Goal: Task Accomplishment & Management: Use online tool/utility

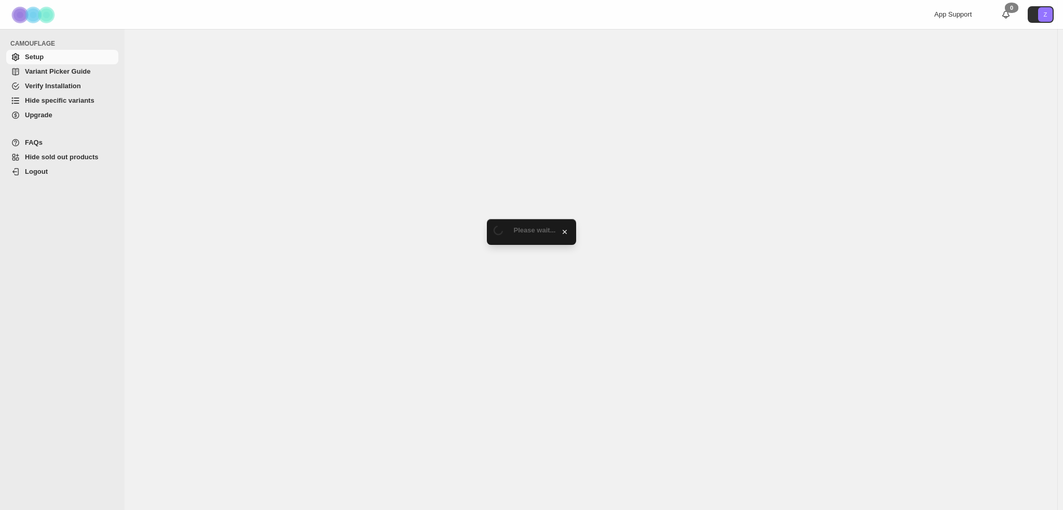
click at [51, 103] on span "Hide specific variants" at bounding box center [60, 101] width 70 height 8
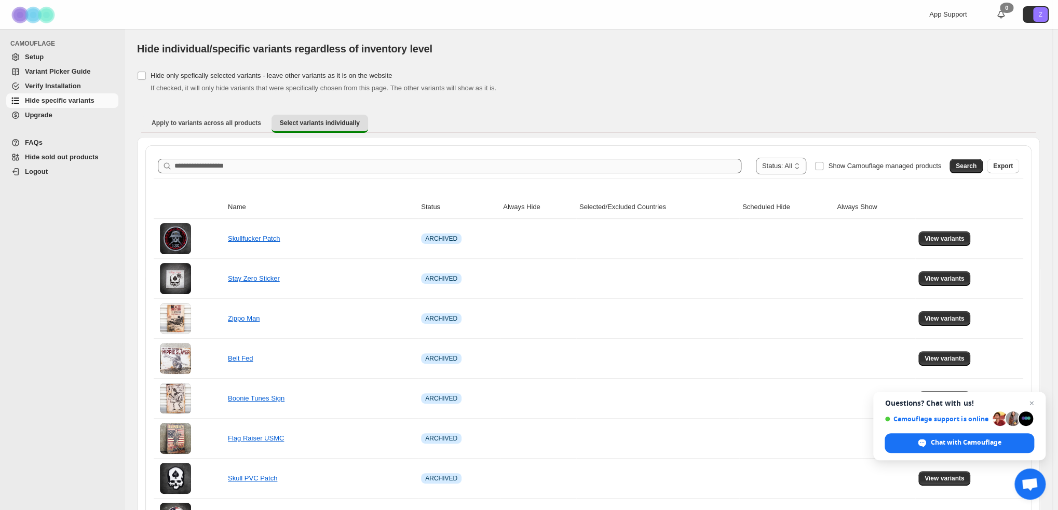
click at [252, 160] on input "Search product name" at bounding box center [457, 166] width 567 height 15
type input "*******"
click at [977, 166] on span "Search" at bounding box center [966, 166] width 21 height 8
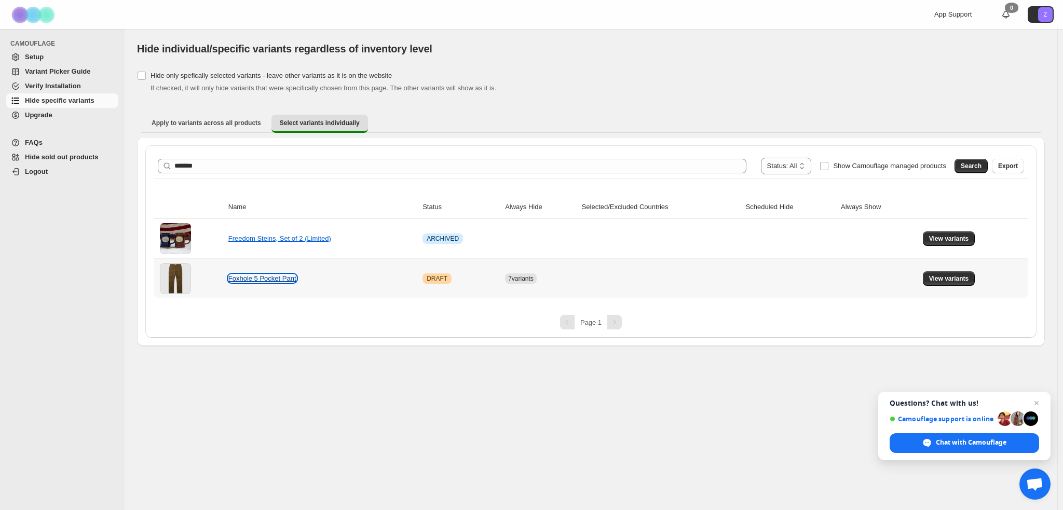
click at [271, 279] on link "Foxhole 5 Pocket Pant" at bounding box center [262, 279] width 68 height 8
click at [271, 275] on link "Foxhole 5 Pocket Pant" at bounding box center [262, 279] width 68 height 8
click at [964, 279] on span "View variants" at bounding box center [949, 279] width 40 height 8
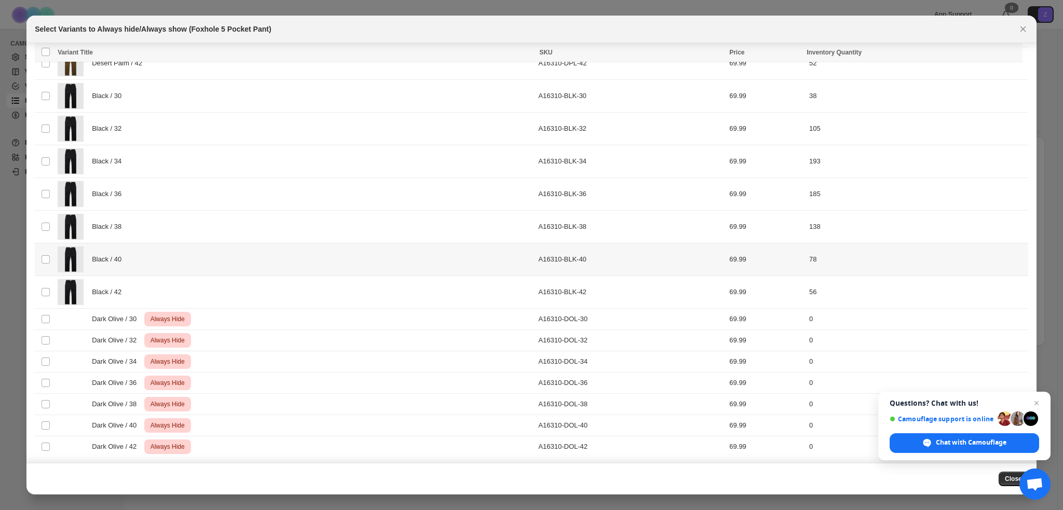
scroll to position [137, 0]
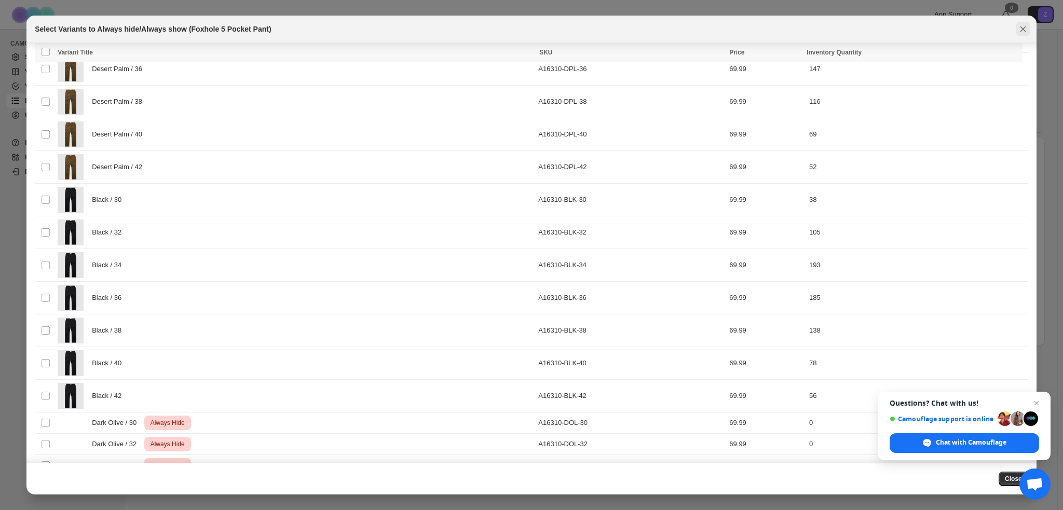
click at [1022, 33] on icon "Close" at bounding box center [1023, 29] width 10 height 10
